Goal: Transaction & Acquisition: Purchase product/service

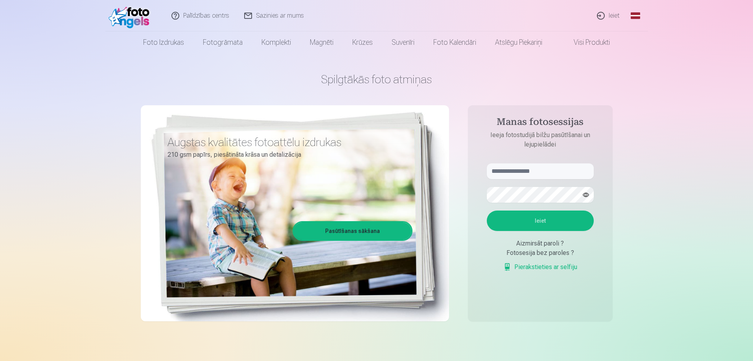
click at [593, 41] on link "Visi produkti" at bounding box center [586, 42] width 68 height 22
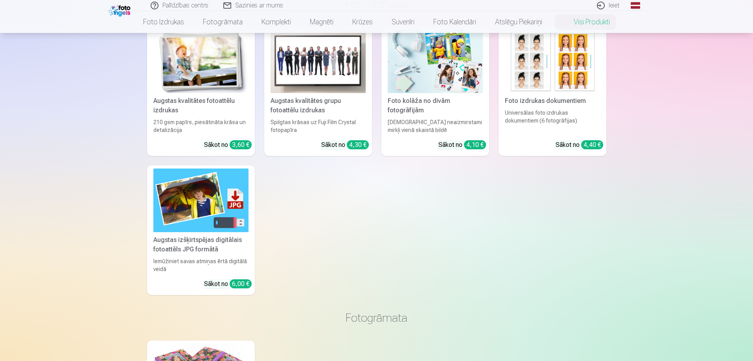
scroll to position [79, 0]
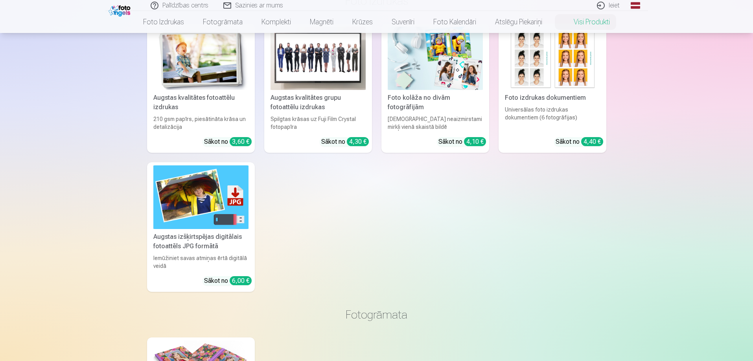
click at [335, 88] on img at bounding box center [318, 58] width 95 height 63
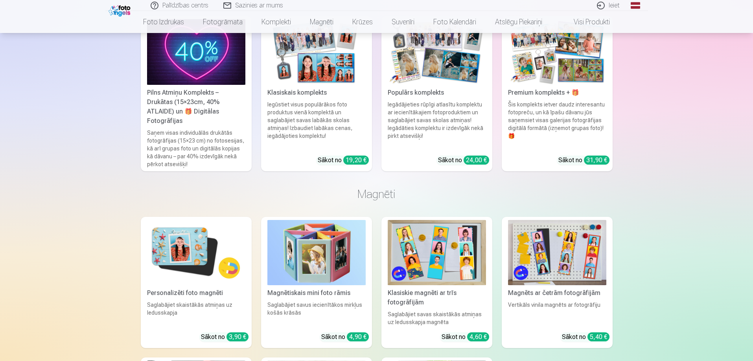
scroll to position [905, 0]
